Goal: Navigation & Orientation: Find specific page/section

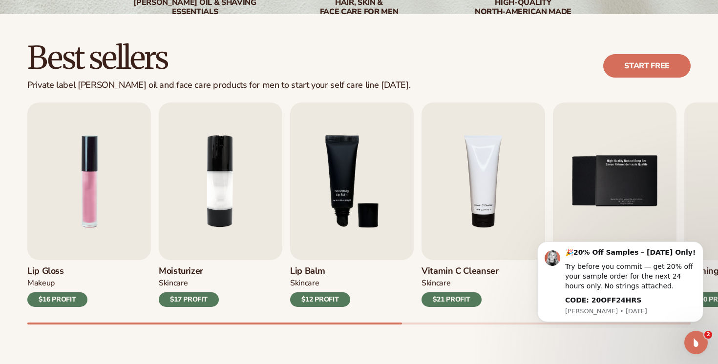
scroll to position [253, 0]
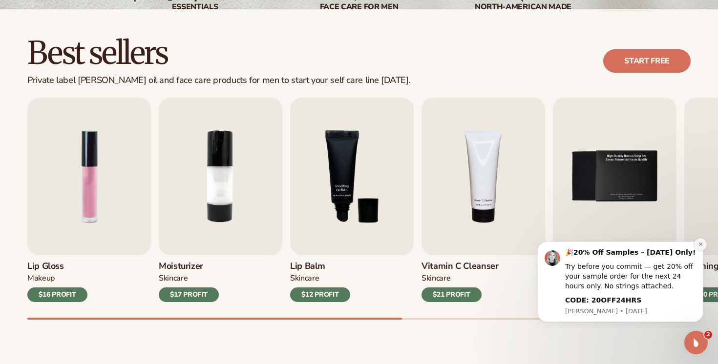
click at [703, 245] on icon "Dismiss notification" at bounding box center [700, 244] width 5 height 5
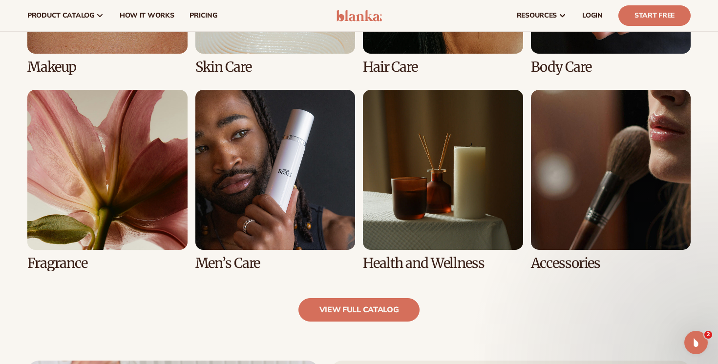
scroll to position [797, 0]
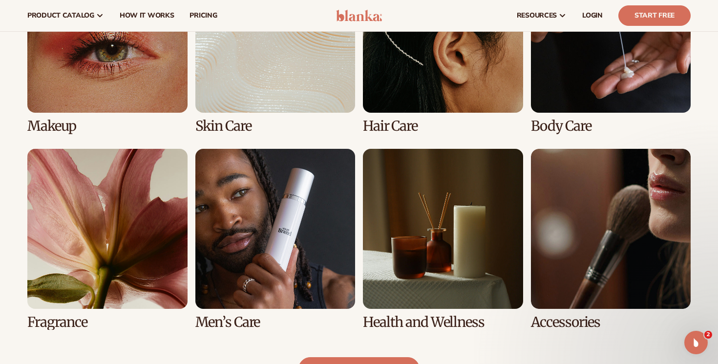
click at [438, 267] on link "7 / 8" at bounding box center [443, 239] width 160 height 181
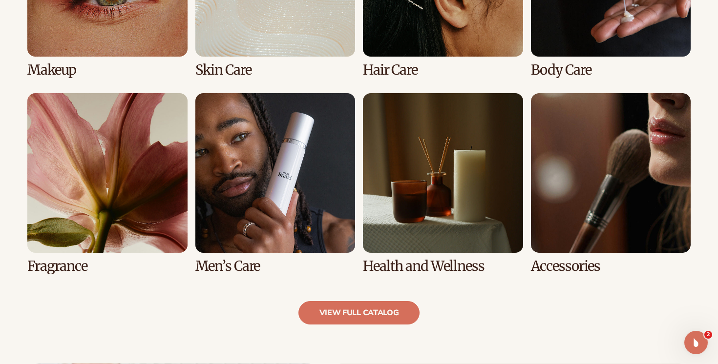
scroll to position [839, 0]
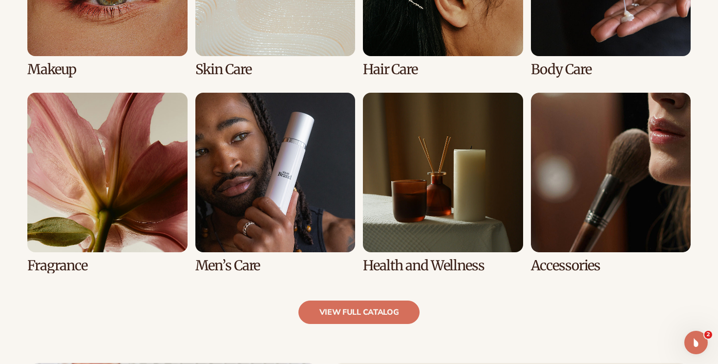
click at [410, 223] on link "7 / 8" at bounding box center [443, 183] width 160 height 181
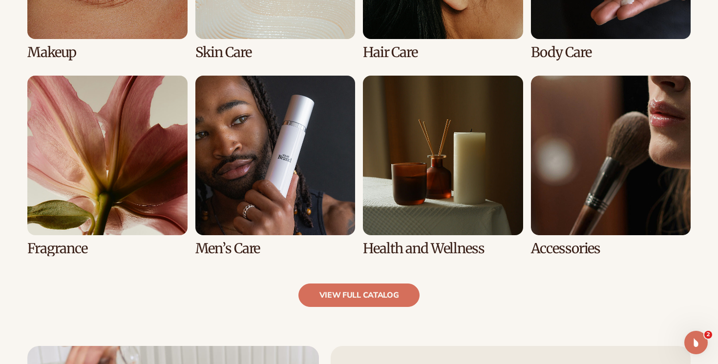
scroll to position [895, 0]
